Goal: Find specific page/section: Find specific page/section

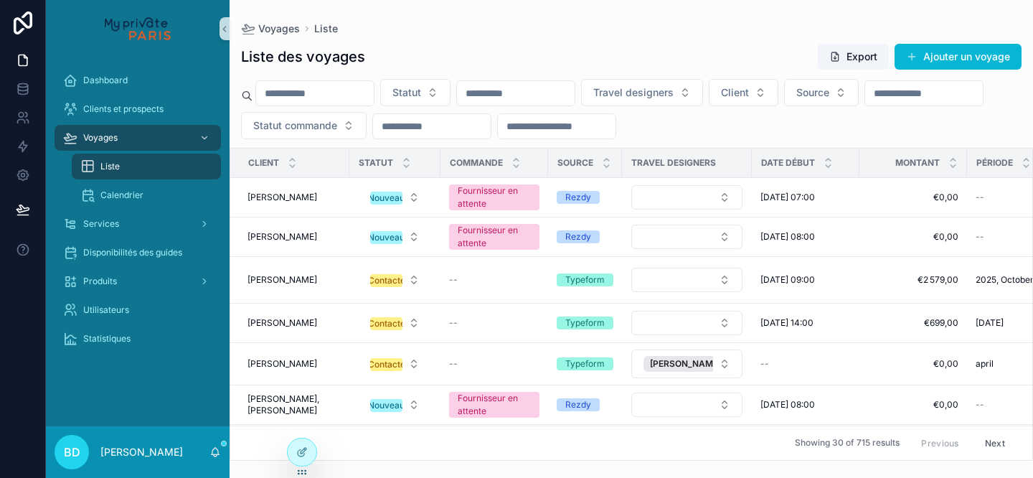
click at [304, 98] on input "scrollable content" at bounding box center [315, 93] width 118 height 20
click at [128, 230] on div "Services" at bounding box center [137, 223] width 149 height 23
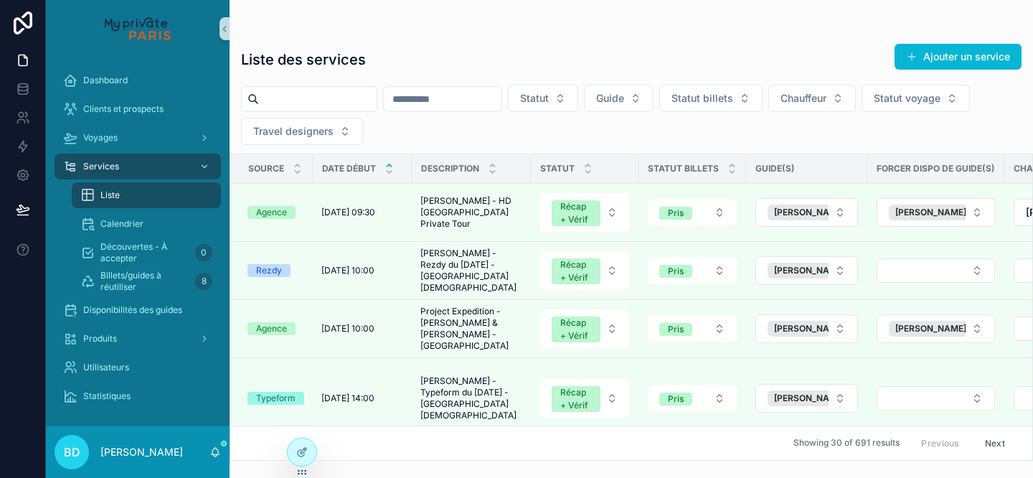
click at [329, 101] on input "scrollable content" at bounding box center [318, 99] width 118 height 20
type input "*********"
